Goal: Use online tool/utility

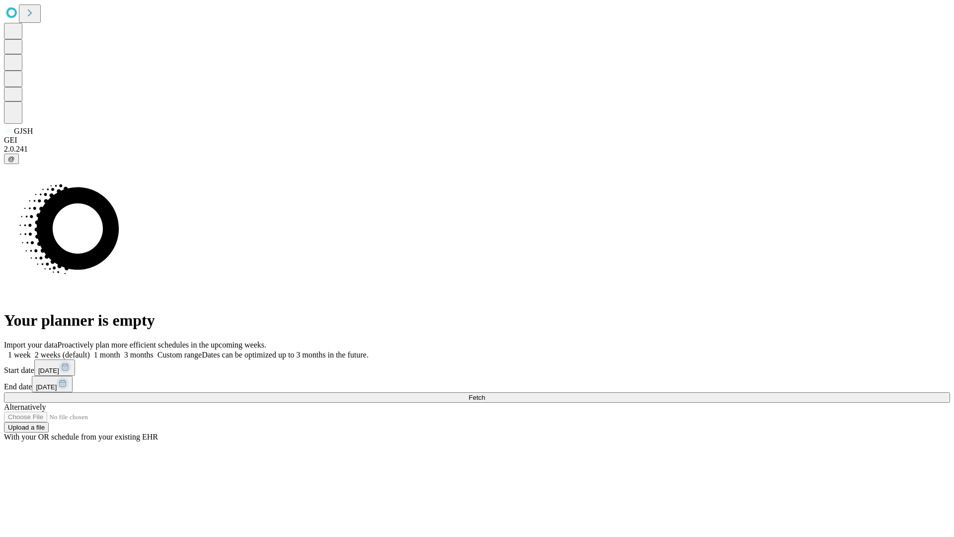
click at [485, 394] on span "Fetch" at bounding box center [477, 397] width 16 height 7
